Goal: Task Accomplishment & Management: Use online tool/utility

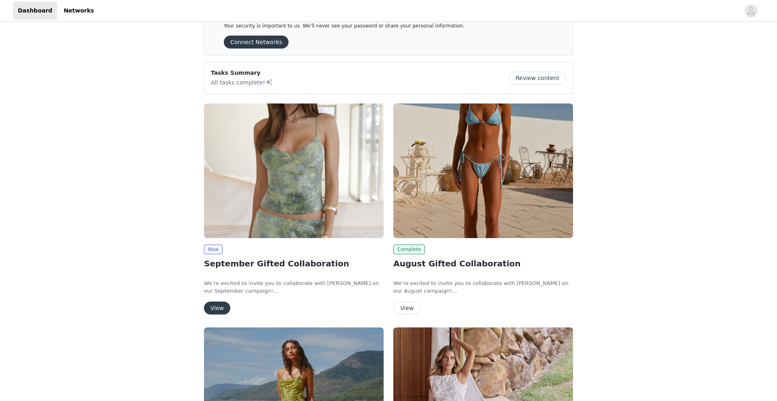
scroll to position [41, 0]
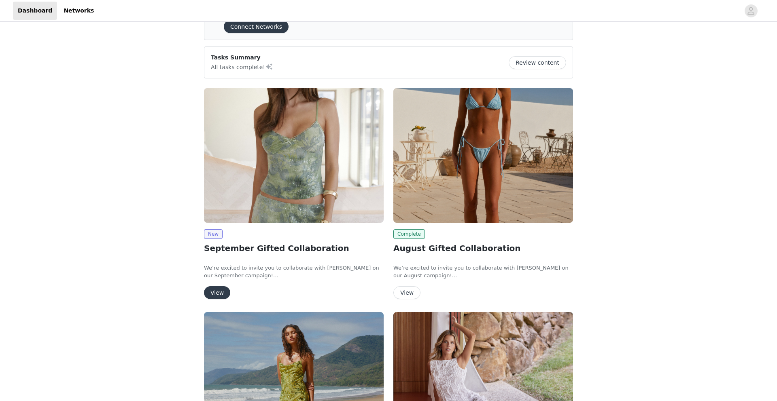
click at [216, 299] on button "View" at bounding box center [217, 292] width 26 height 13
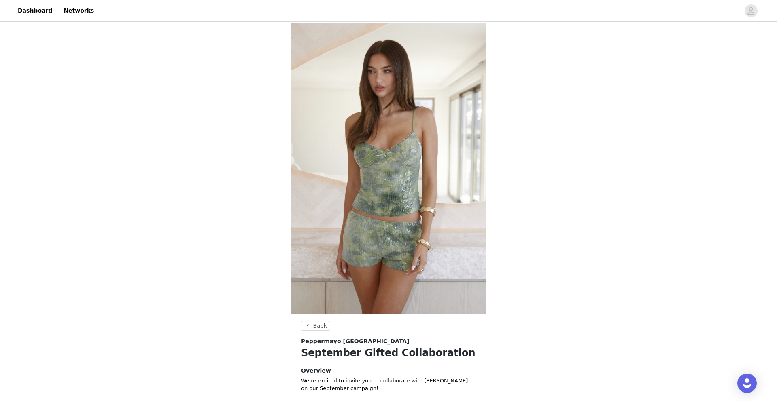
scroll to position [212, 0]
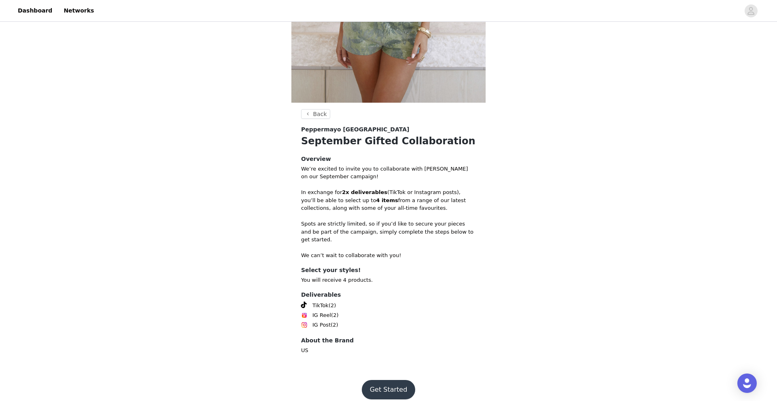
click at [380, 383] on button "Get Started" at bounding box center [389, 389] width 54 height 19
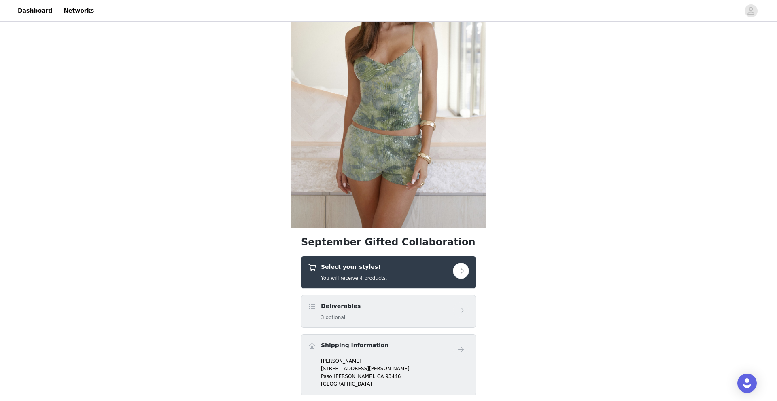
scroll to position [210, 0]
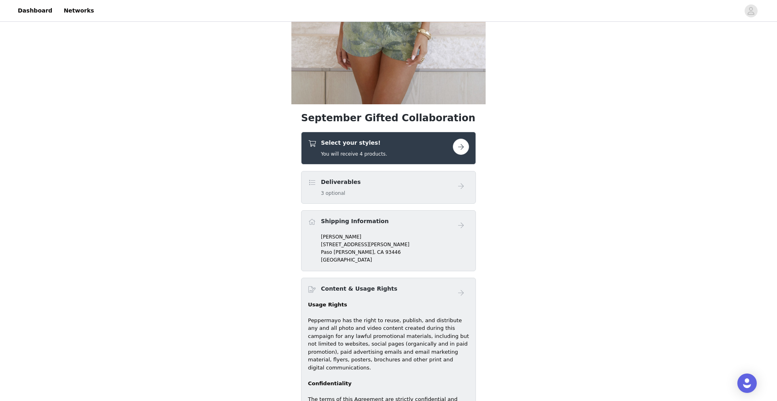
click at [379, 153] on h5 "You will receive 4 products." at bounding box center [354, 153] width 66 height 7
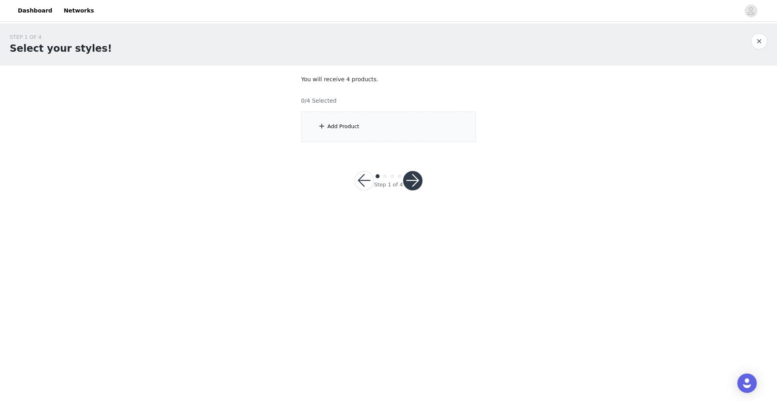
click at [355, 119] on div "Add Product" at bounding box center [388, 127] width 175 height 30
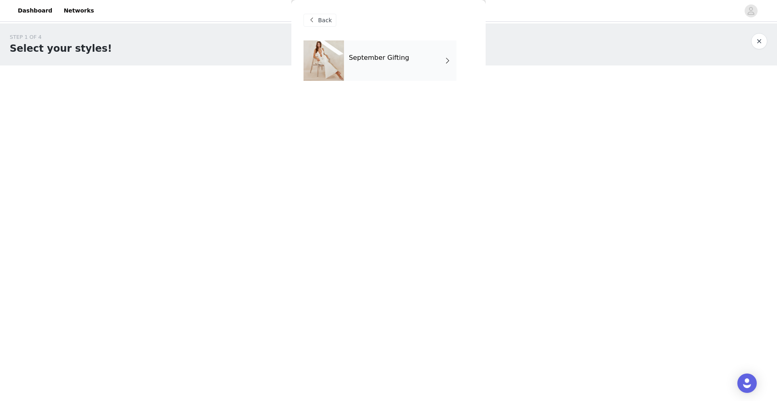
click at [404, 53] on div "September Gifting" at bounding box center [400, 60] width 112 height 40
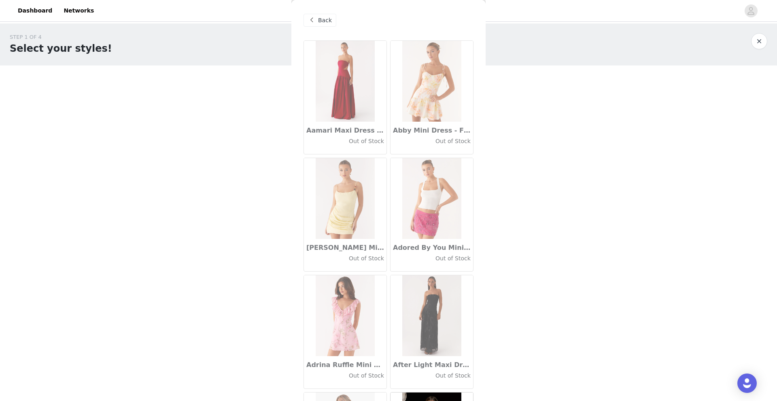
click at [322, 18] on span "Back" at bounding box center [325, 20] width 14 height 8
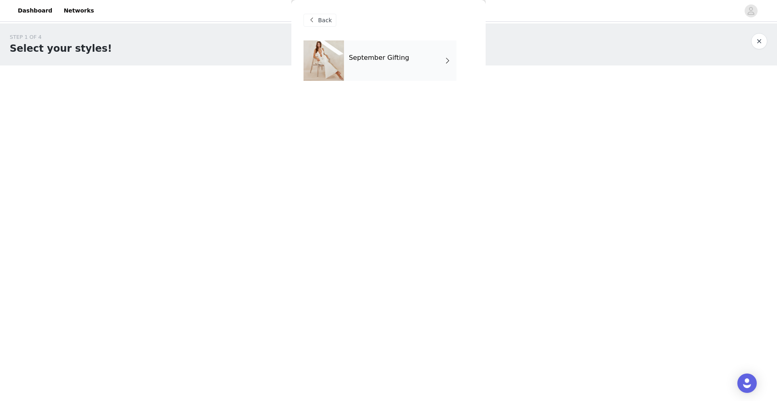
click at [368, 55] on h4 "September Gifting" at bounding box center [379, 57] width 60 height 7
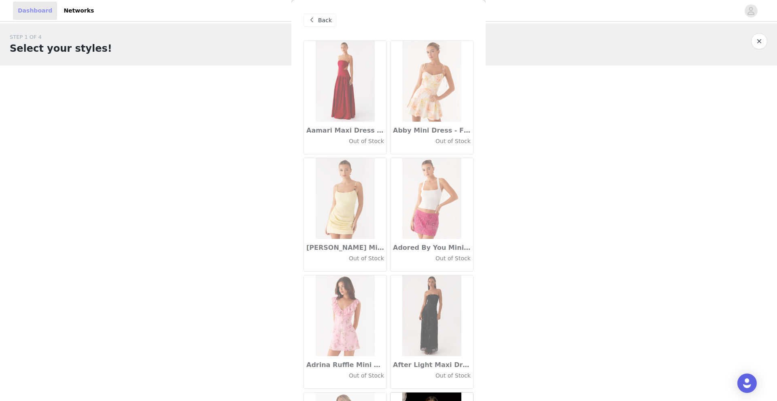
click at [38, 12] on link "Dashboard" at bounding box center [35, 11] width 44 height 18
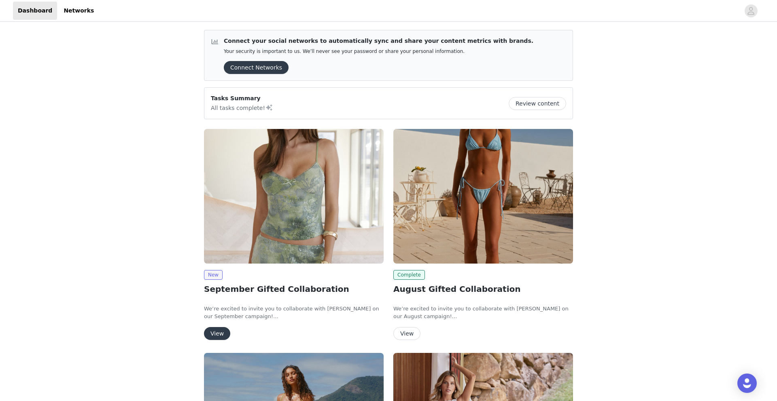
click at [211, 334] on button "View" at bounding box center [217, 333] width 26 height 13
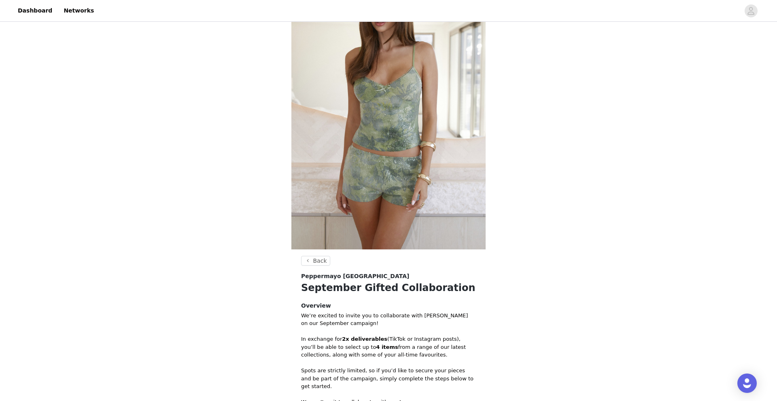
scroll to position [212, 0]
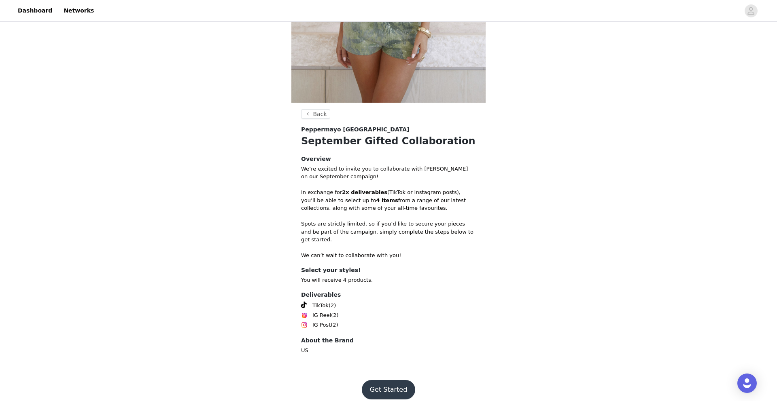
click at [390, 380] on button "Get Started" at bounding box center [389, 389] width 54 height 19
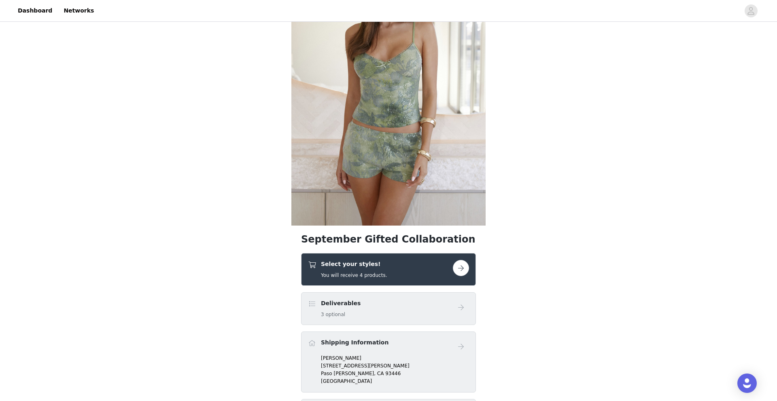
scroll to position [198, 0]
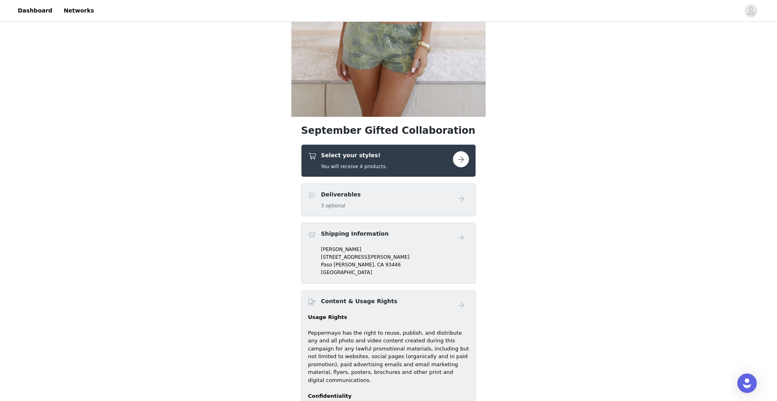
click at [408, 163] on div "Select your styles! You will receive 4 products." at bounding box center [380, 160] width 145 height 19
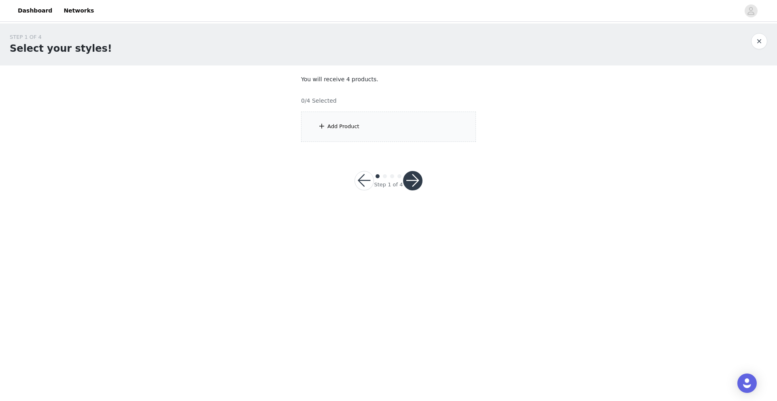
click at [396, 125] on div "Add Product" at bounding box center [388, 127] width 175 height 30
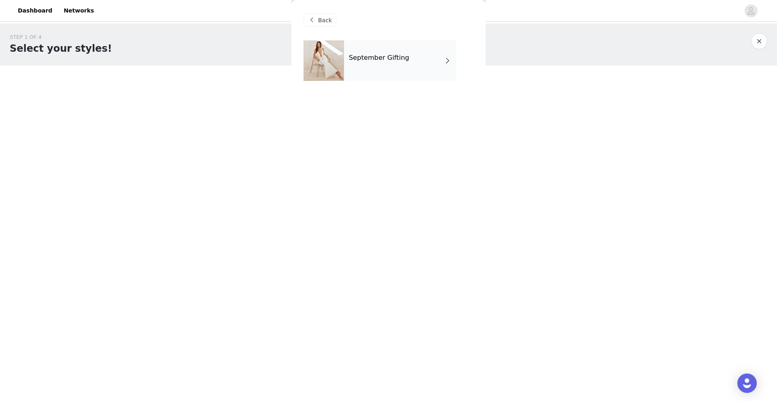
click at [397, 71] on div "September Gifting" at bounding box center [400, 60] width 112 height 40
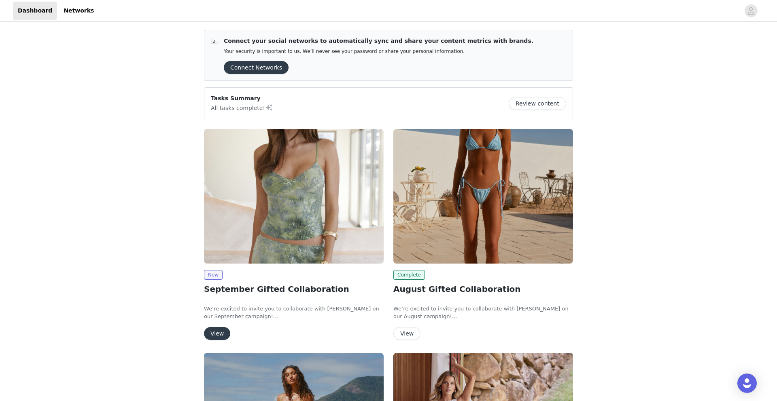
click at [214, 333] on button "View" at bounding box center [217, 333] width 26 height 13
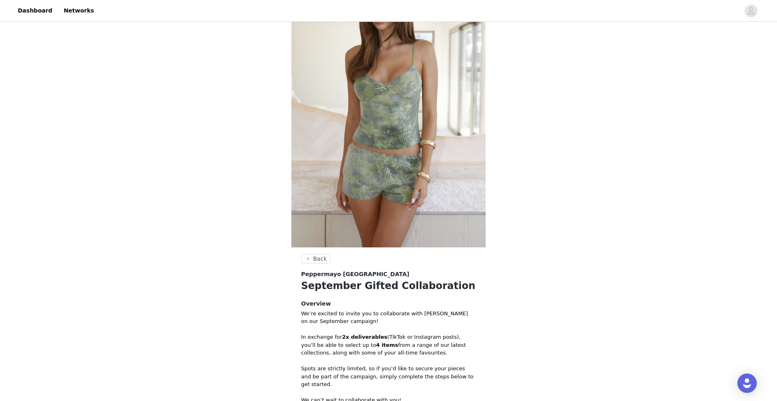
scroll to position [212, 0]
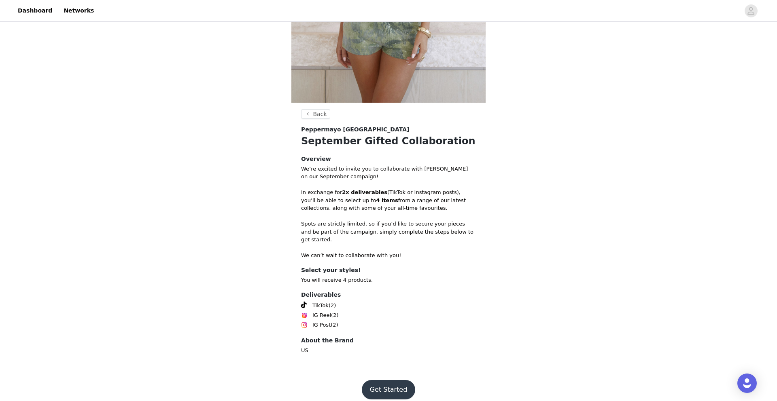
click at [388, 384] on button "Get Started" at bounding box center [389, 389] width 54 height 19
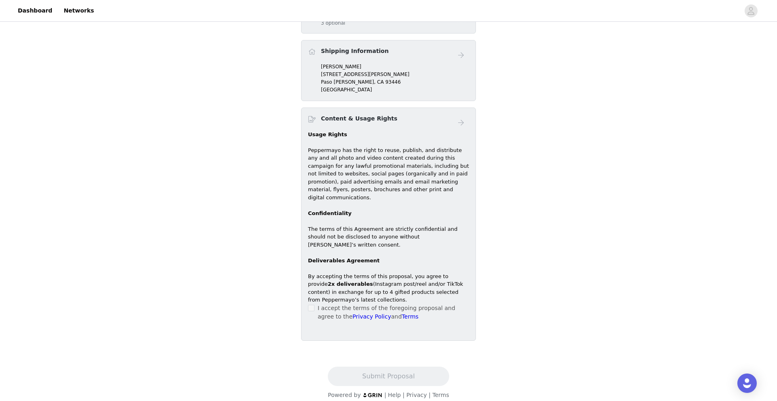
scroll to position [183, 0]
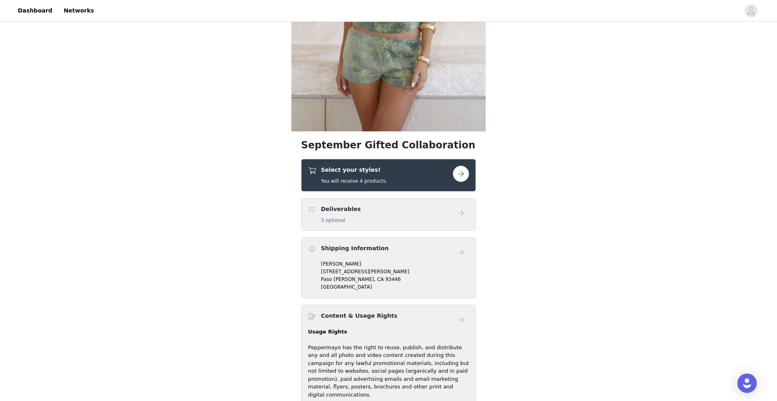
click at [398, 172] on div "Select your styles! You will receive 4 products." at bounding box center [380, 175] width 145 height 19
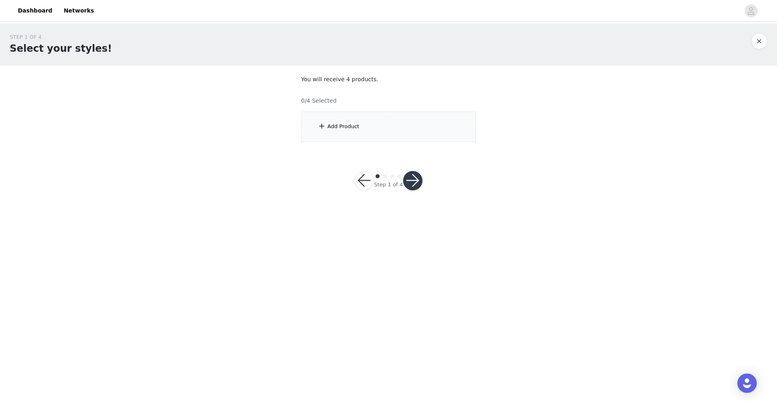
click at [400, 132] on div "Add Product" at bounding box center [388, 127] width 175 height 30
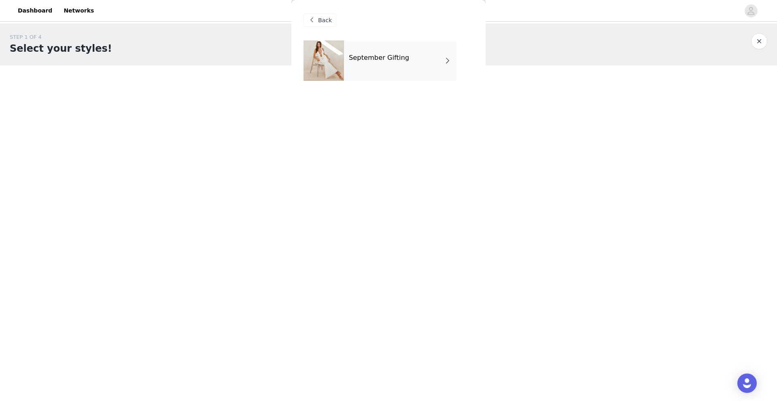
click at [394, 59] on h4 "September Gifting" at bounding box center [379, 57] width 60 height 7
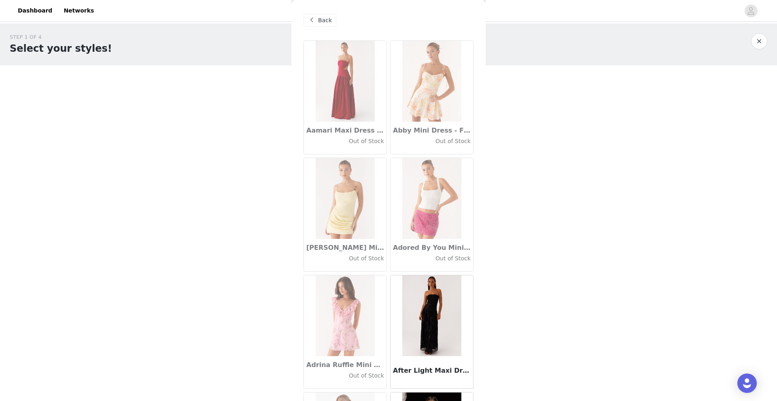
click at [251, 70] on div "STEP 1 OF 4 Select your styles! You will receive 4 products. 0/4 Selected Add P…" at bounding box center [388, 87] width 777 height 128
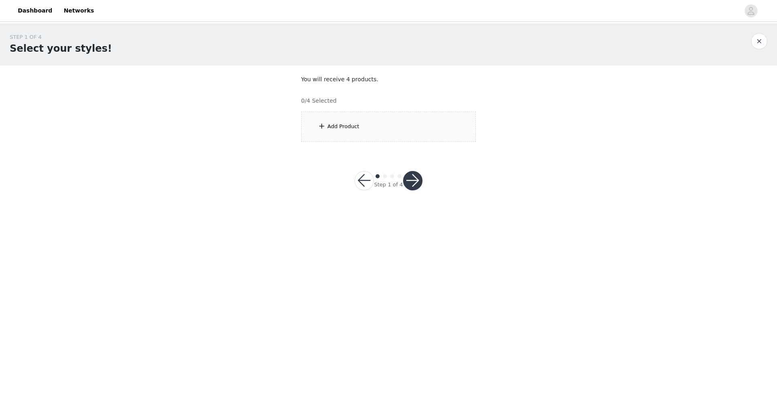
click at [352, 125] on div "Add Product" at bounding box center [343, 127] width 32 height 8
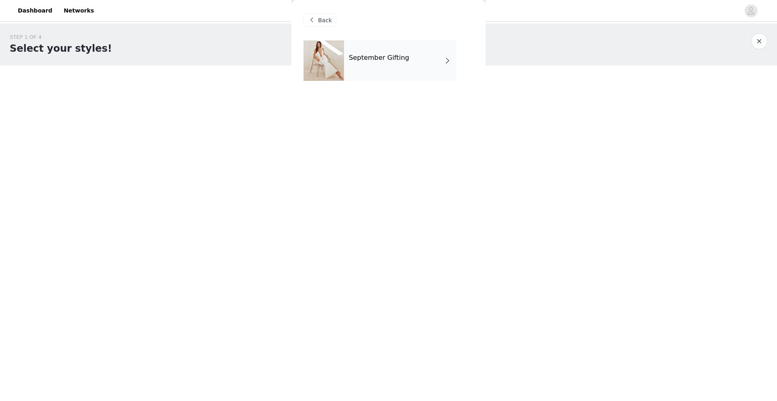
click at [364, 69] on div "September Gifting" at bounding box center [400, 60] width 112 height 40
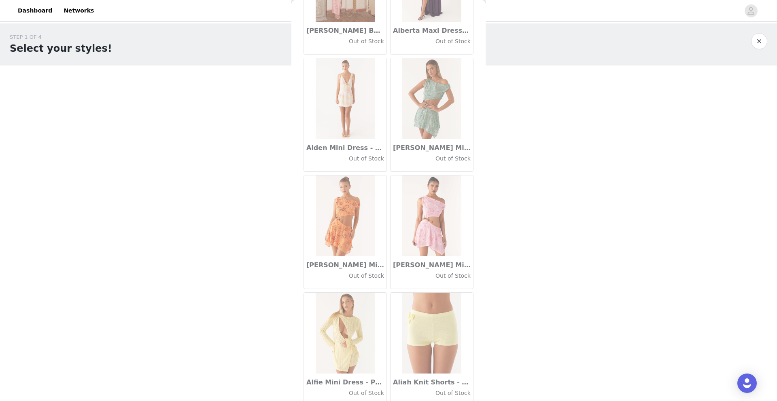
scroll to position [837, 0]
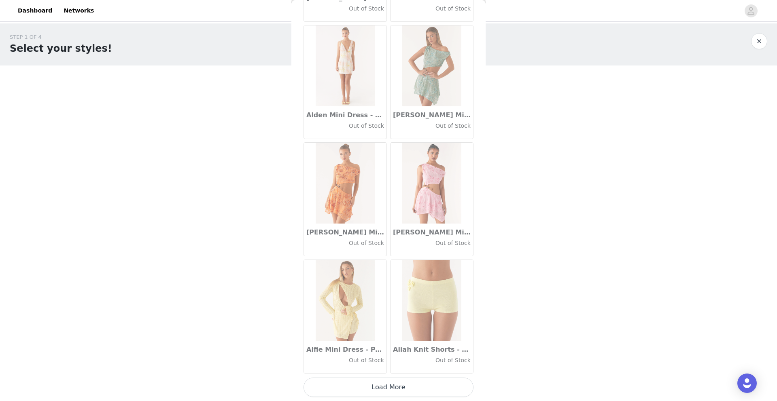
click at [380, 385] on button "Load More" at bounding box center [388, 387] width 170 height 19
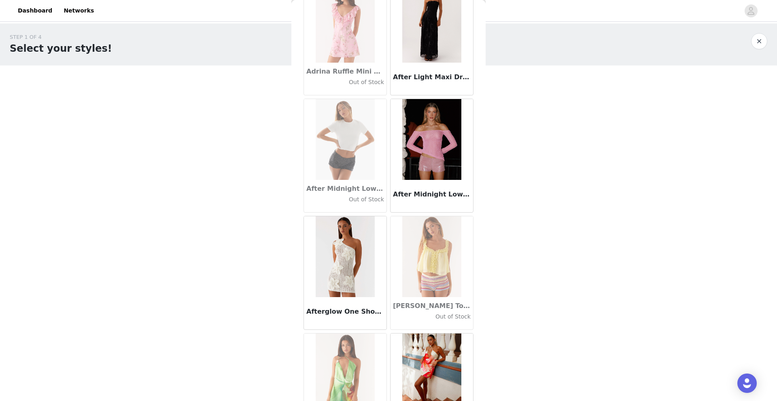
scroll to position [0, 0]
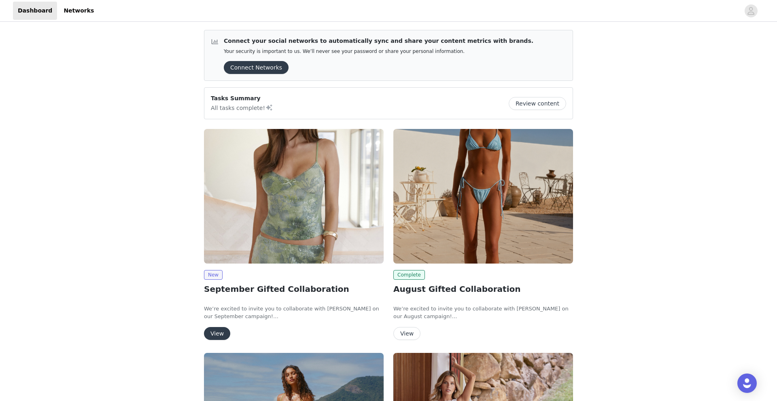
click at [220, 335] on button "View" at bounding box center [217, 333] width 26 height 13
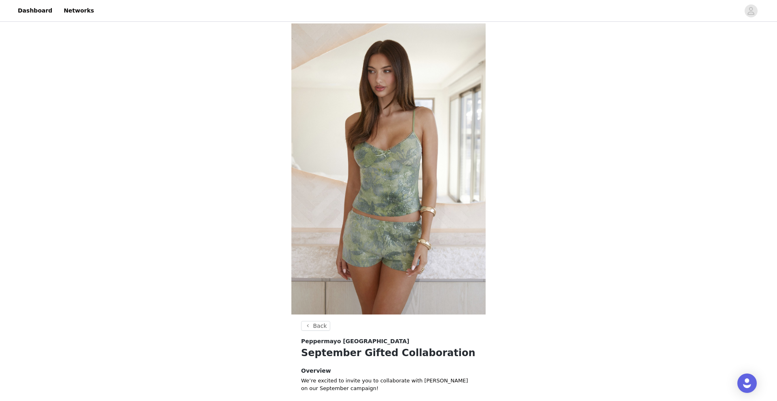
scroll to position [212, 0]
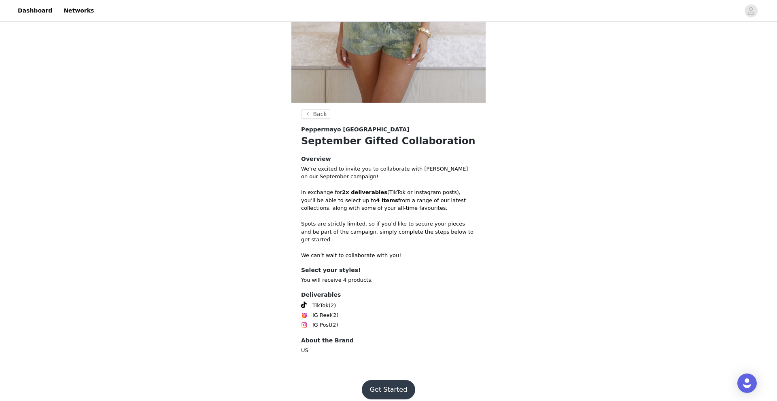
click at [387, 384] on button "Get Started" at bounding box center [389, 389] width 54 height 19
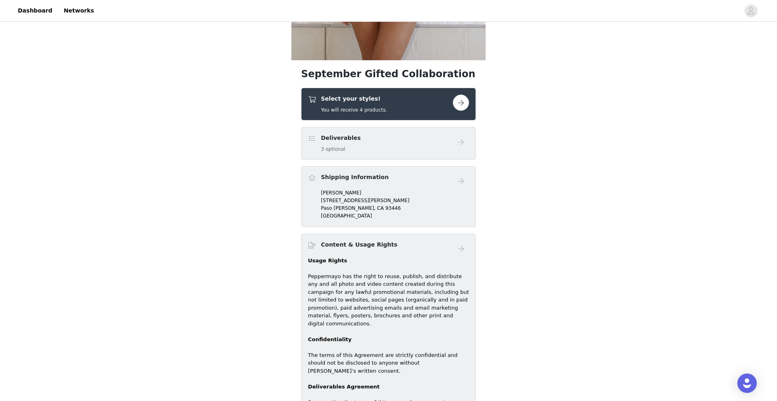
scroll to position [287, 0]
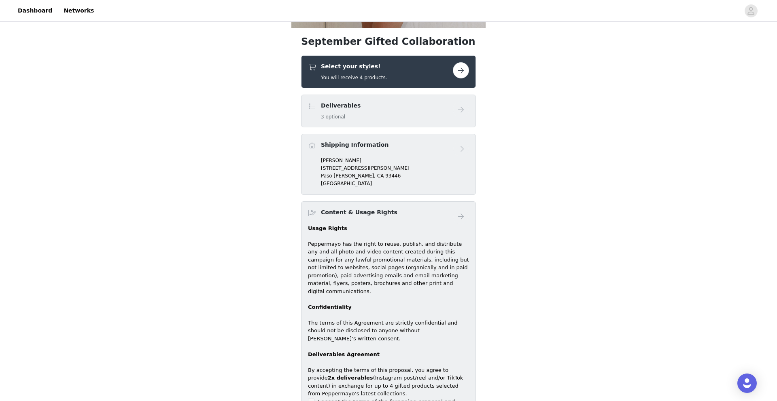
click at [398, 62] on div "Select your styles! You will receive 4 products." at bounding box center [380, 71] width 145 height 19
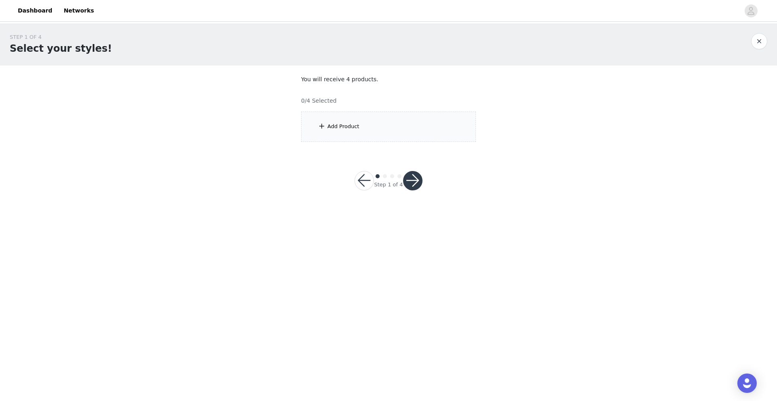
click at [388, 128] on div "Add Product" at bounding box center [388, 127] width 175 height 30
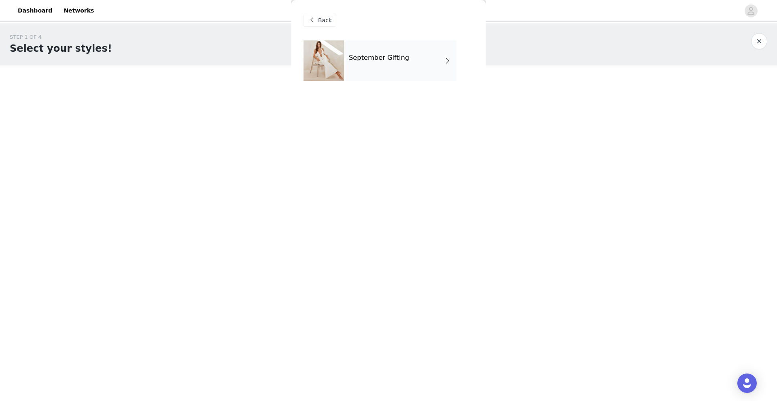
click at [407, 53] on div "September Gifting" at bounding box center [400, 60] width 112 height 40
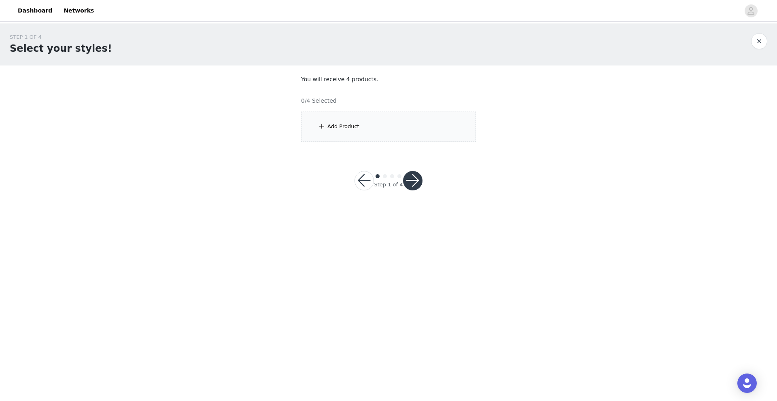
click at [378, 120] on div "Add Product" at bounding box center [388, 127] width 175 height 30
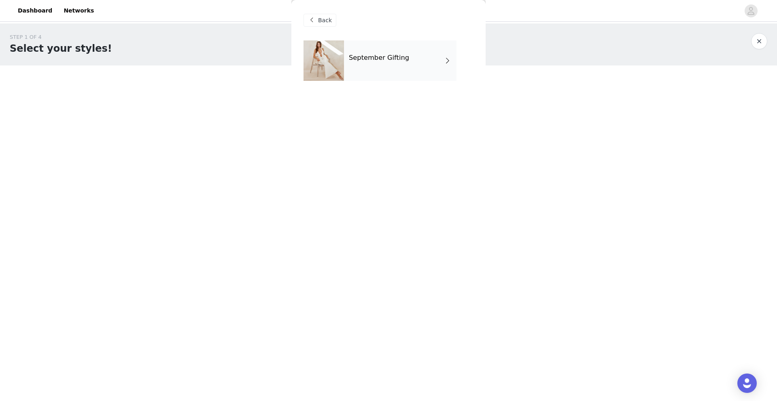
click at [375, 62] on div "September Gifting" at bounding box center [400, 60] width 112 height 40
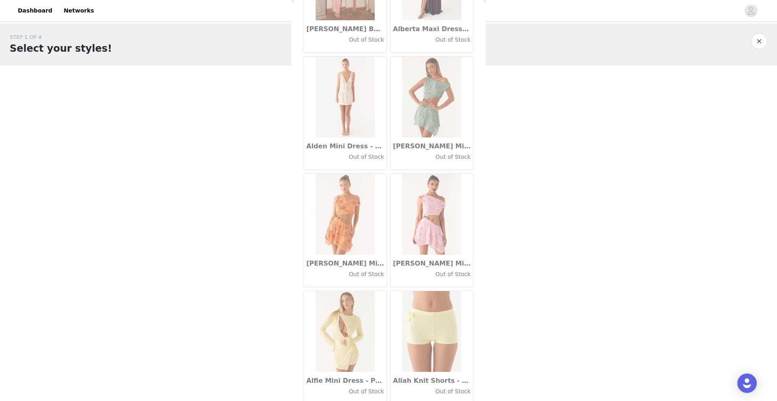
scroll to position [837, 0]
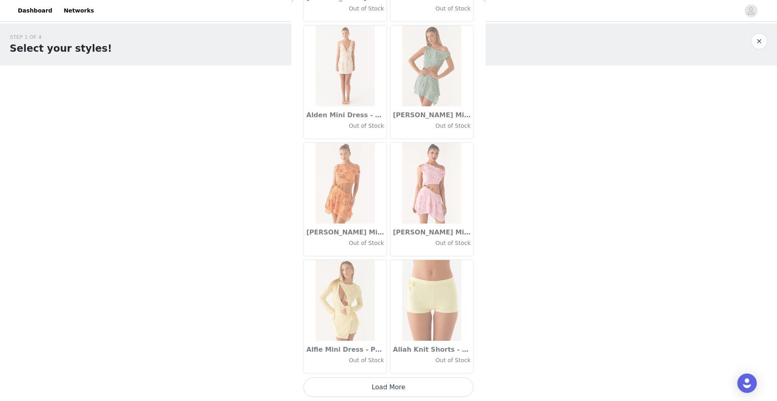
click at [393, 387] on button "Load More" at bounding box center [388, 387] width 170 height 19
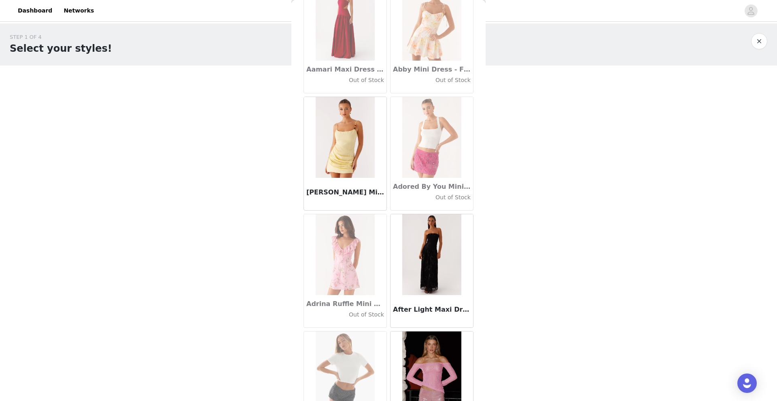
scroll to position [0, 0]
